Goal: Ask a question

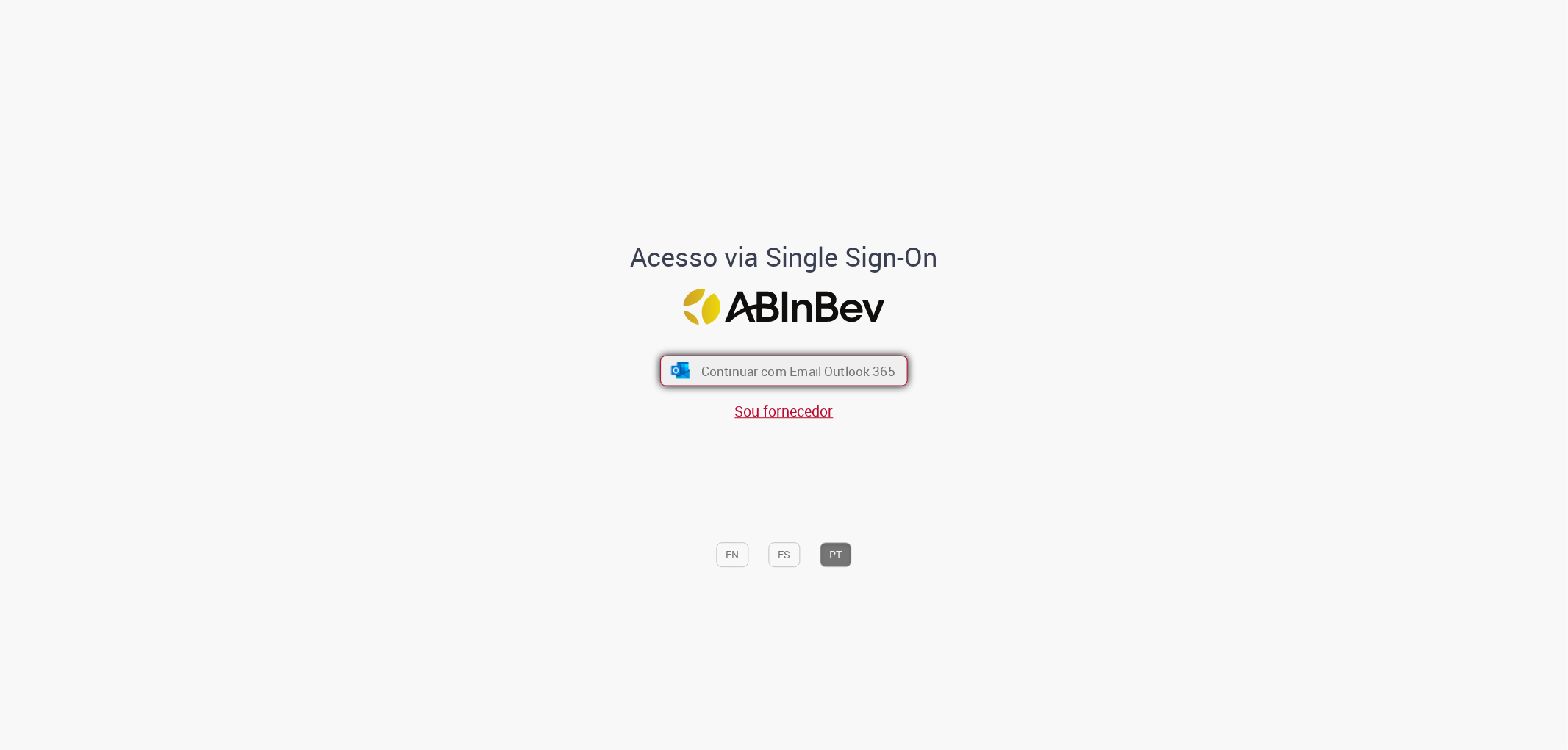
click at [799, 371] on span "Continuar com Email Outlook 365" at bounding box center [798, 371] width 194 height 17
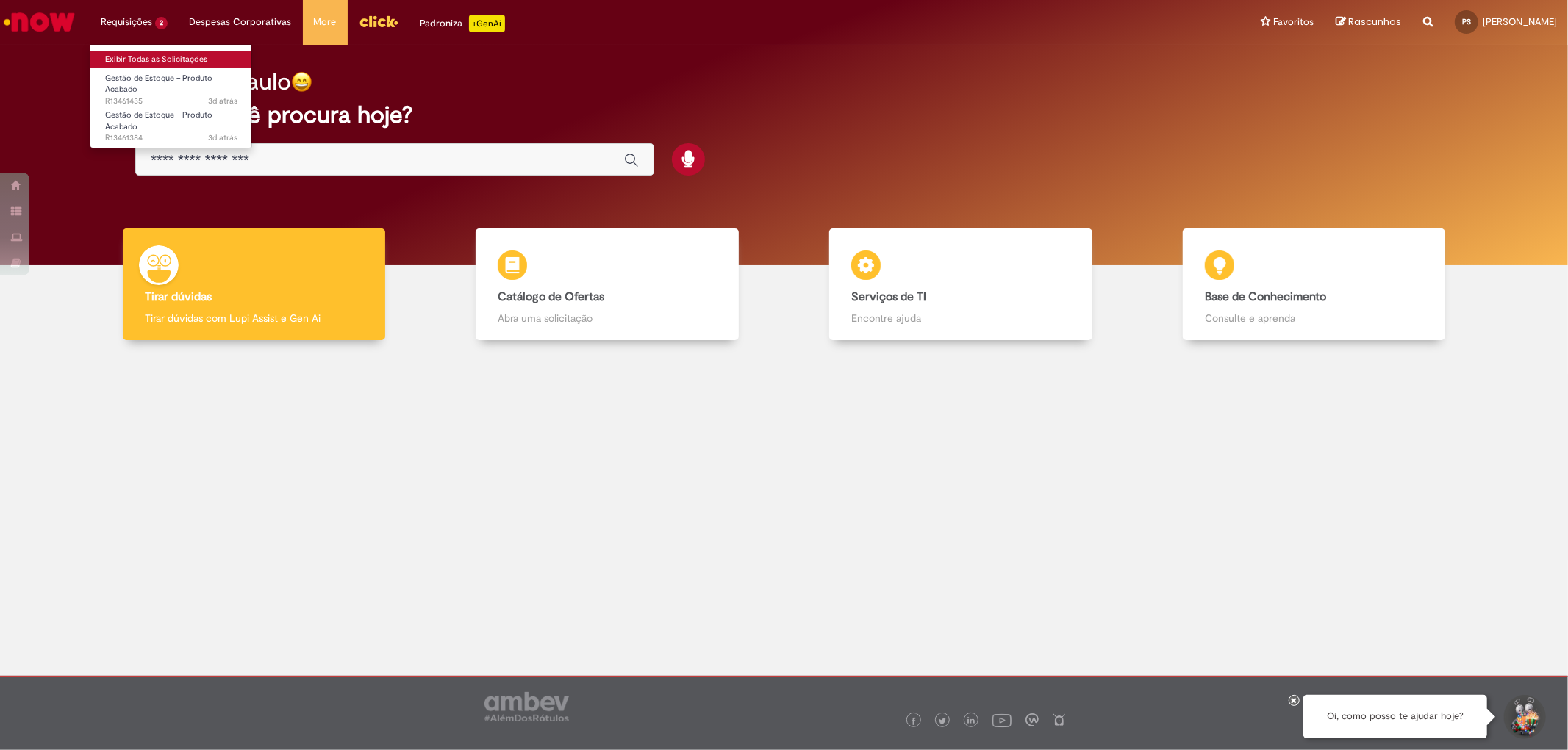
click at [137, 62] on link "Exibir Todas as Solicitações" at bounding box center [171, 59] width 162 height 16
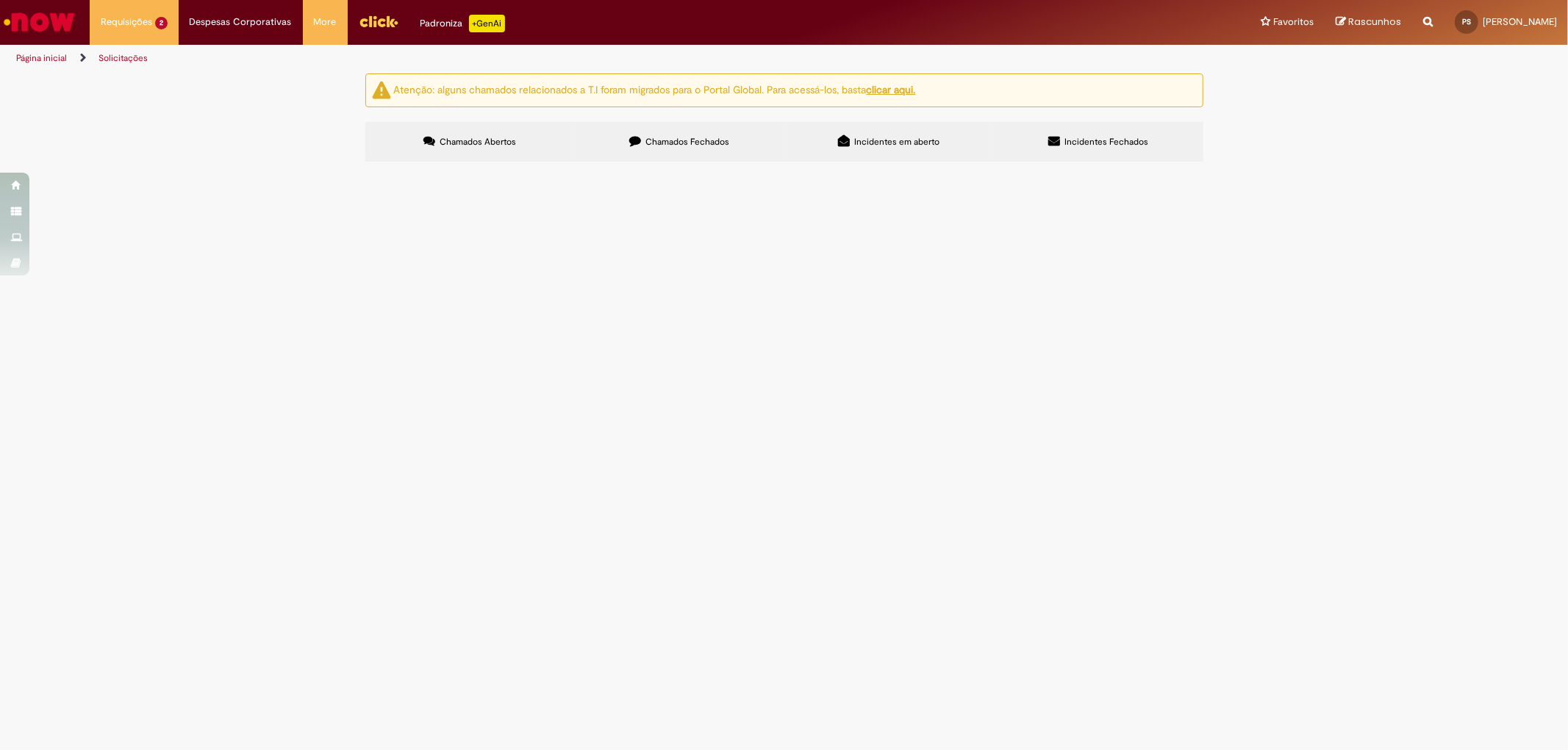
click at [0, 0] on span "Gestão de Estoque – Produto Acabado" at bounding box center [0, 0] width 0 height 0
click at [111, 13] on li "Requisições 2 Exibir Todas as Solicitações Gestão de Estoque – Produto Acabado …" at bounding box center [134, 22] width 89 height 44
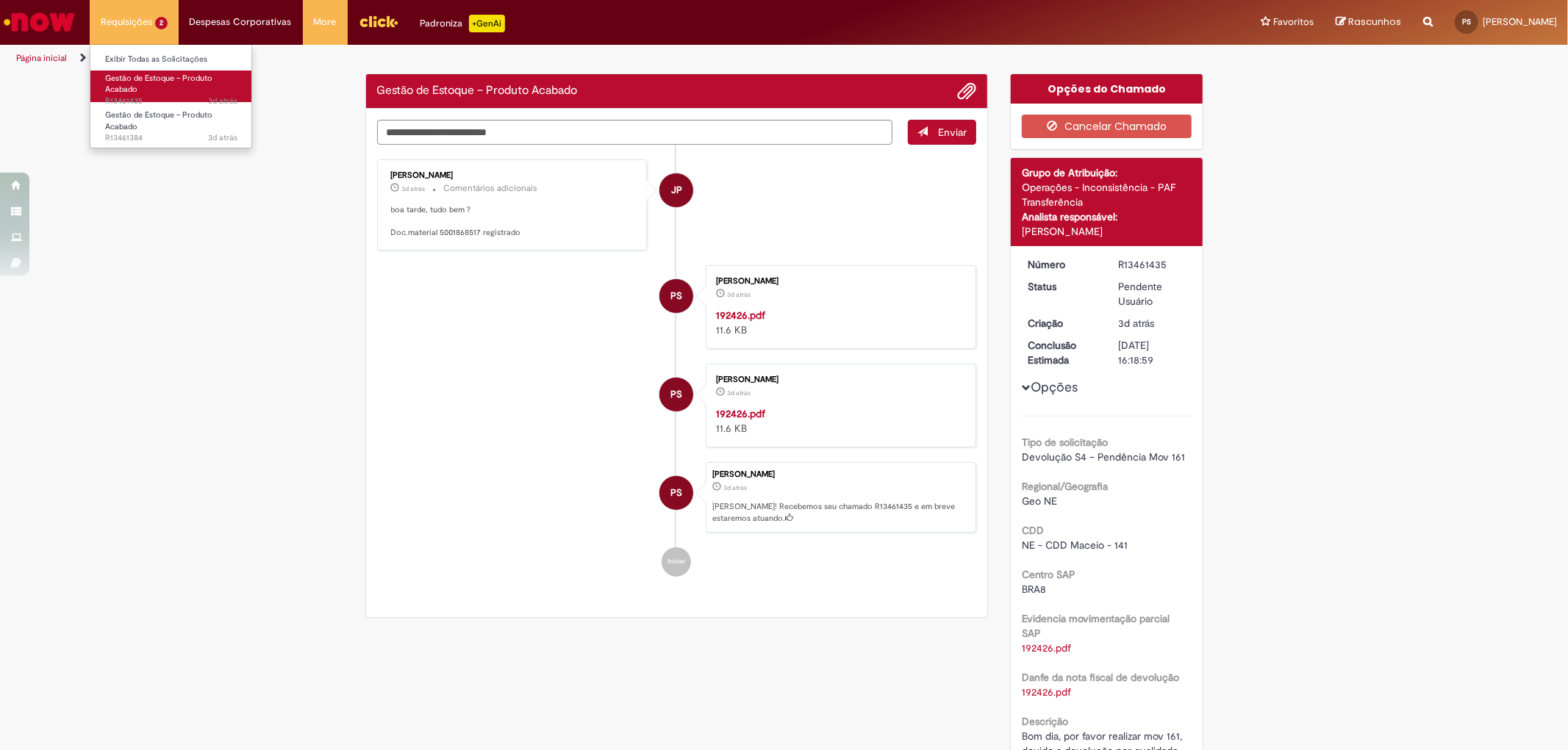
click at [128, 91] on span "Gestão de Estoque – Produto Acabado" at bounding box center [159, 84] width 108 height 23
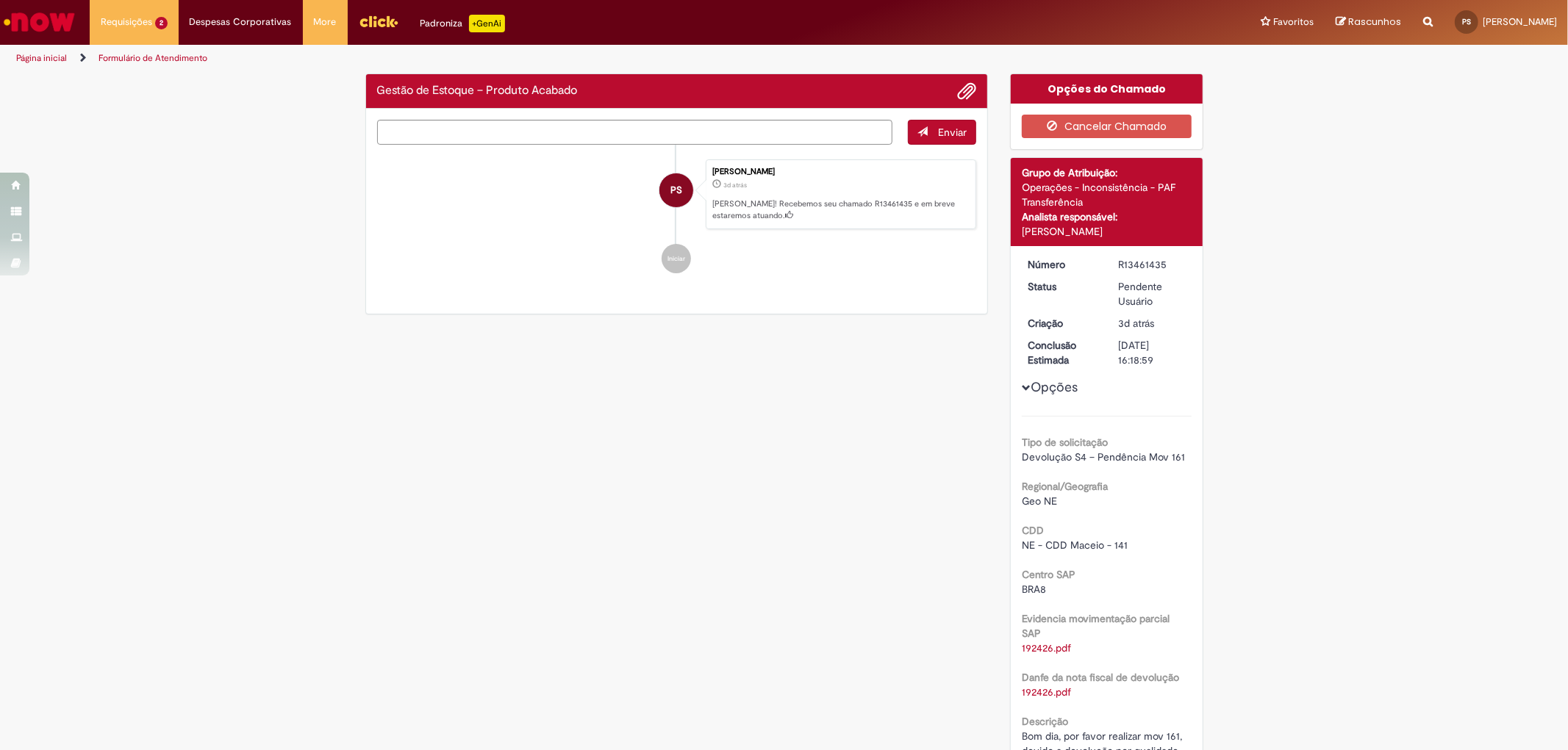
click at [486, 245] on ul "PS Paulo Henrique Rodrigues Dos Santos 3d atrás 3 dias atrás Ola! Recebemos seu…" at bounding box center [677, 216] width 600 height 144
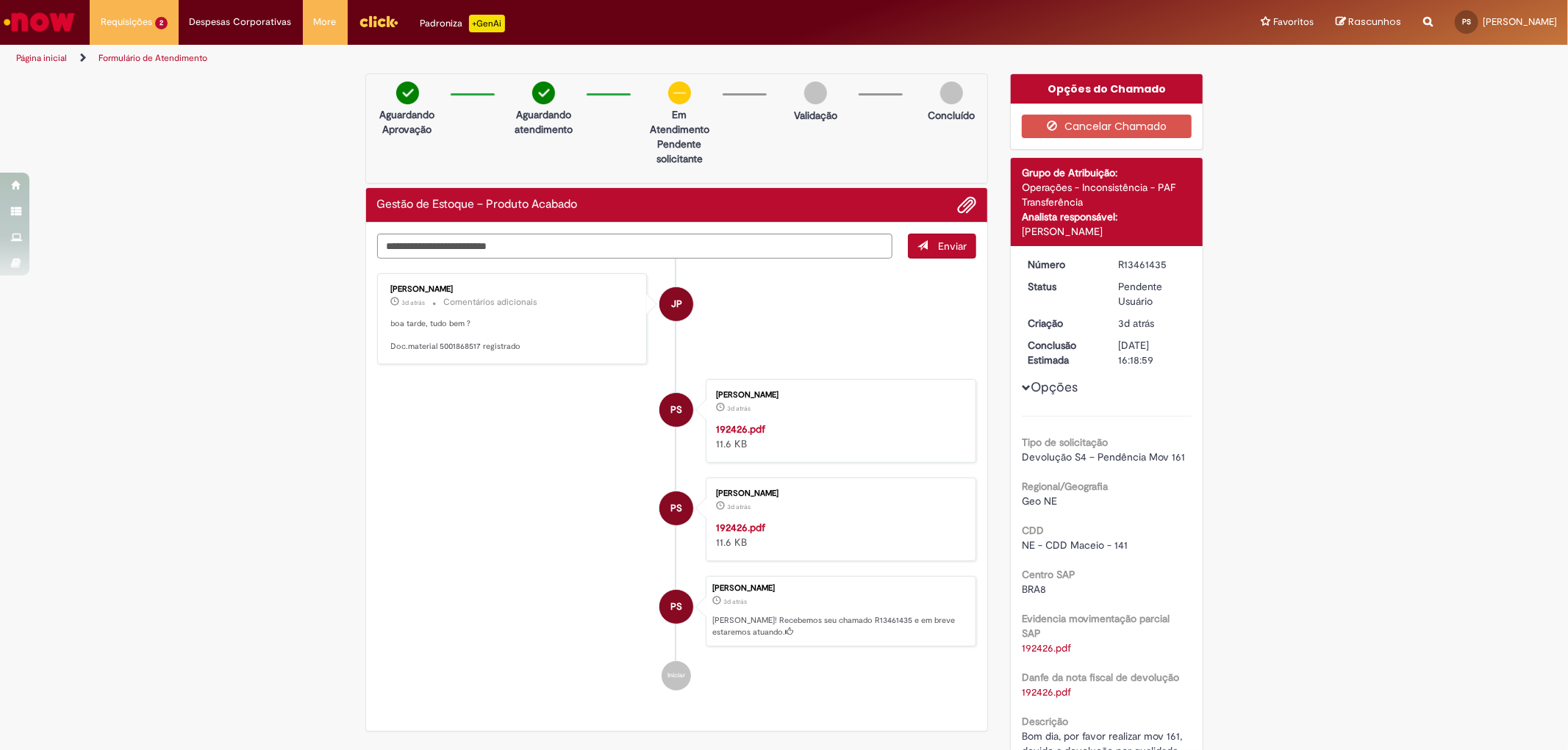
click at [462, 232] on div "Enviar JP Jose Pereira 3d atrás 3 dias atrás Comentários adicionais boa tarde, …" at bounding box center [677, 477] width 622 height 508
click at [460, 241] on textarea "Digite sua mensagem aqui..." at bounding box center [635, 246] width 516 height 25
type textarea "**********"
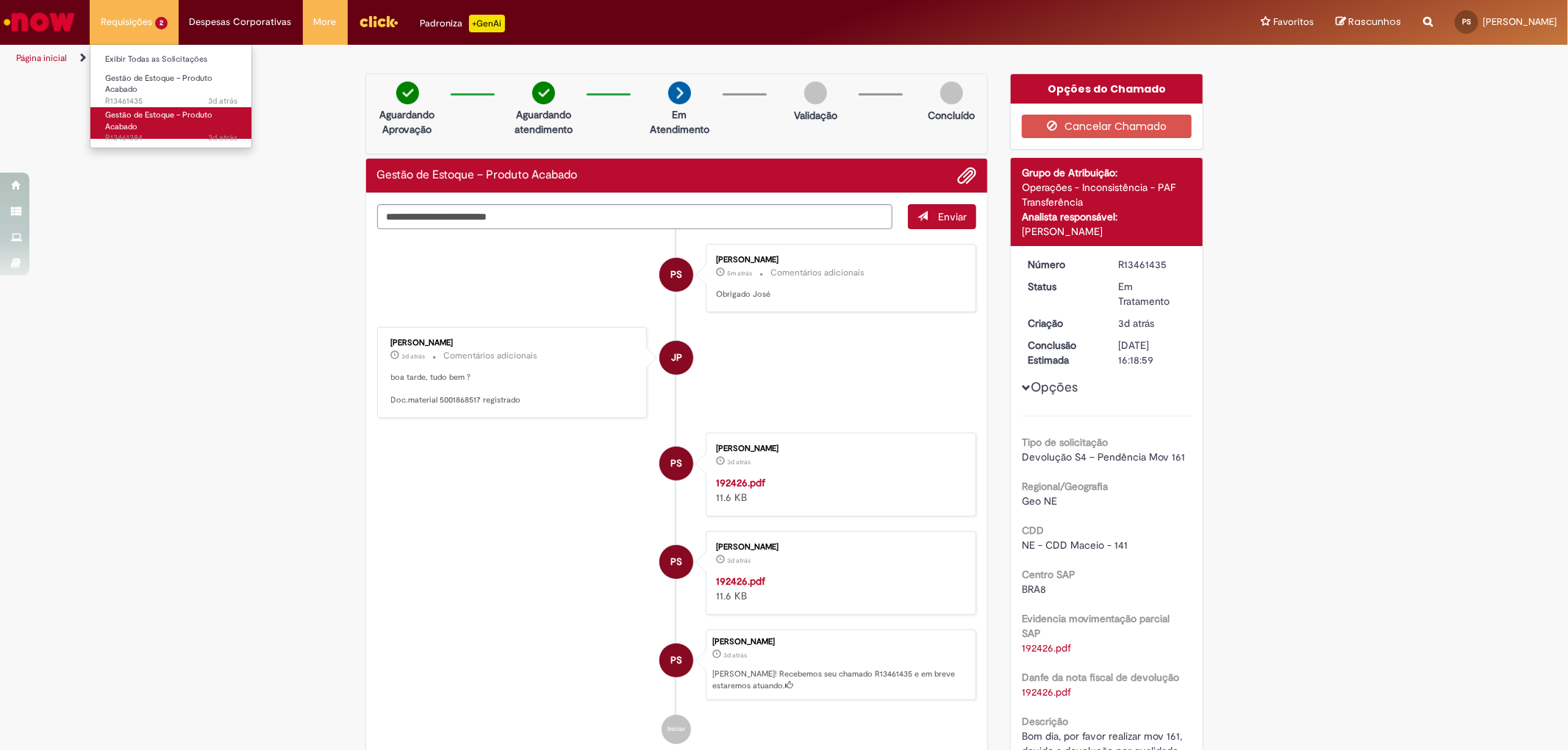
click at [129, 137] on span "3d atrás 3 dias atrás R13461384" at bounding box center [171, 138] width 132 height 11
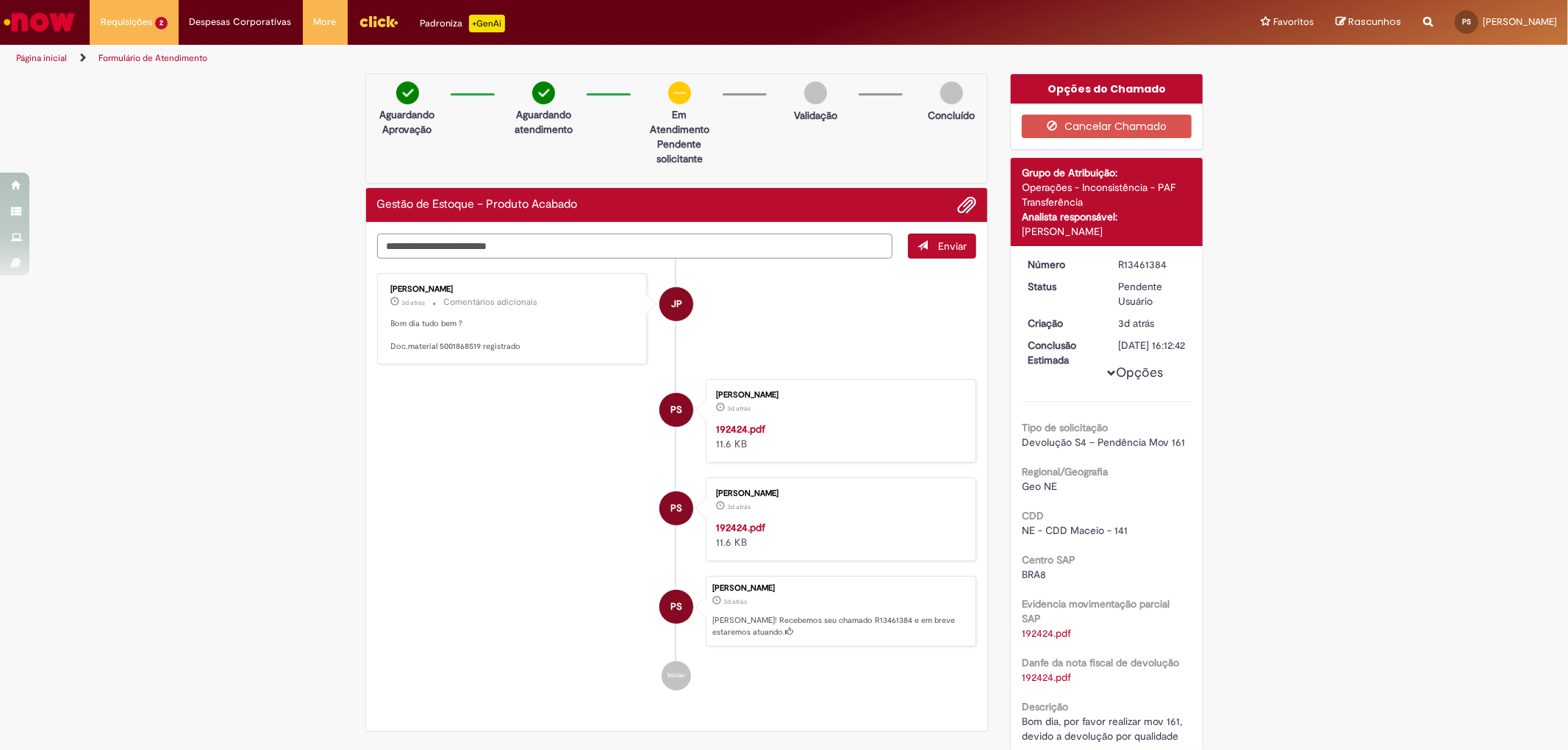
click at [564, 235] on textarea "Digite sua mensagem aqui..." at bounding box center [635, 246] width 516 height 25
type textarea "**********"
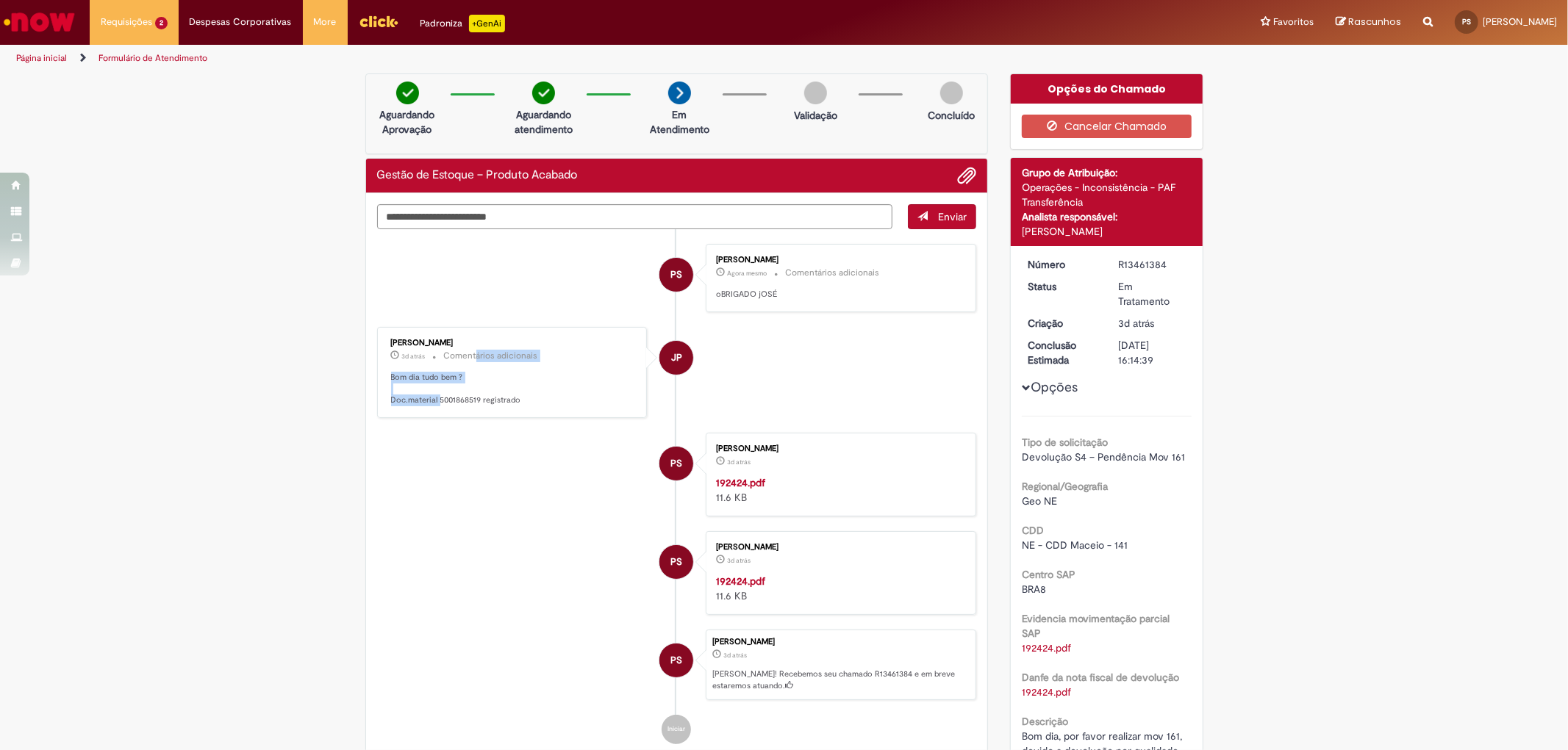
drag, startPoint x: 432, startPoint y: 346, endPoint x: 469, endPoint y: 354, distance: 37.9
click at [469, 354] on div "Jose Pereira 3d atrás 3 dias atrás Comentários adicionais Bom dia tudo bem ? Do…" at bounding box center [512, 372] width 262 height 82
click at [461, 373] on p "Bom dia tudo bem ? Doc.material 5001868519 registrado" at bounding box center [513, 389] width 245 height 35
